Goal: Information Seeking & Learning: Learn about a topic

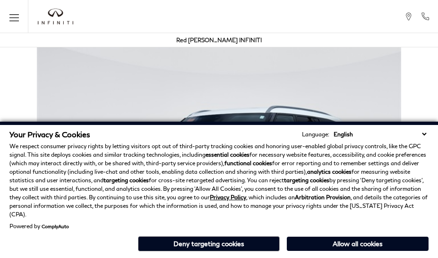
click at [356, 180] on p "We respect consumer privacy rights by letting visitors opt out of third-party t…" at bounding box center [219, 180] width 420 height 77
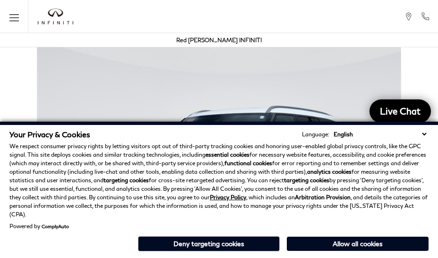
click at [356, 255] on div "Your Privacy & Cookies Language: English Spanish / Español English / United Kin…" at bounding box center [219, 190] width 438 height 136
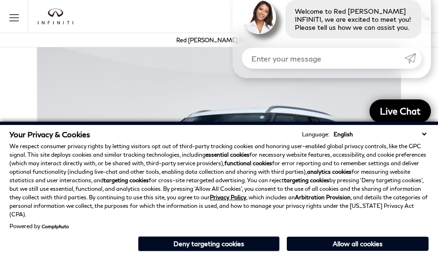
click at [356, 156] on p "We respect consumer privacy rights by letting visitors opt out of third-party t…" at bounding box center [219, 180] width 420 height 77
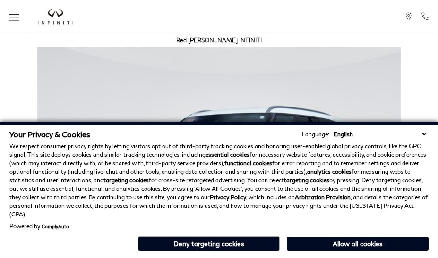
click at [214, 255] on div "Your Privacy & Cookies Language: English Spanish / Español English / United Kin…" at bounding box center [219, 190] width 438 height 136
click at [214, 180] on p "We respect consumer privacy rights by letting visitors opt out of third-party t…" at bounding box center [219, 180] width 420 height 77
click at [214, 255] on div "Your Privacy & Cookies Language: English Spanish / Español English / United Kin…" at bounding box center [219, 190] width 438 height 136
click at [48, 161] on p "We respect consumer privacy rights by letting visitors opt out of third-party t…" at bounding box center [219, 180] width 420 height 77
click at [162, 66] on img at bounding box center [219, 174] width 438 height 273
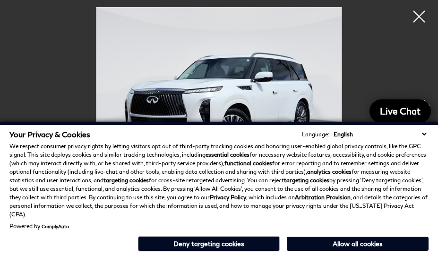
click at [261, 71] on img at bounding box center [219, 99] width 391 height 184
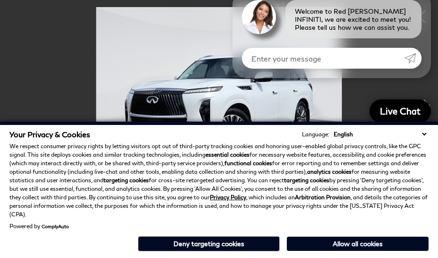
click at [261, 166] on p "We respect consumer privacy rights by letting visitors opt out of third-party t…" at bounding box center [219, 180] width 420 height 77
